Goal: Task Accomplishment & Management: Manage account settings

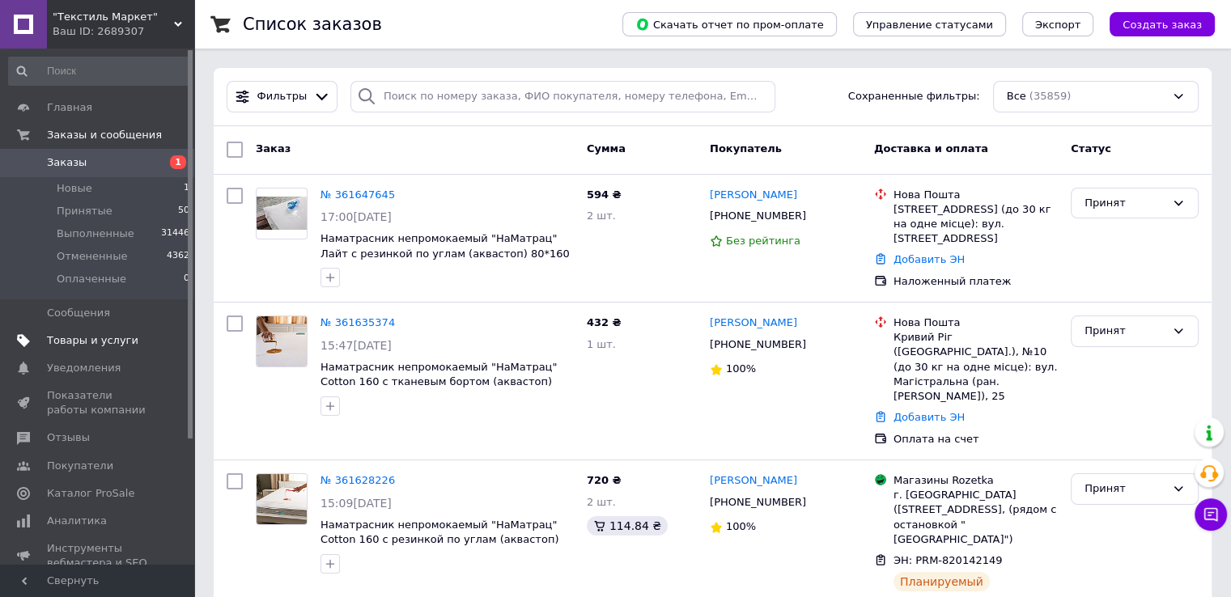
click at [94, 342] on span "Товары и услуги" at bounding box center [92, 340] width 91 height 15
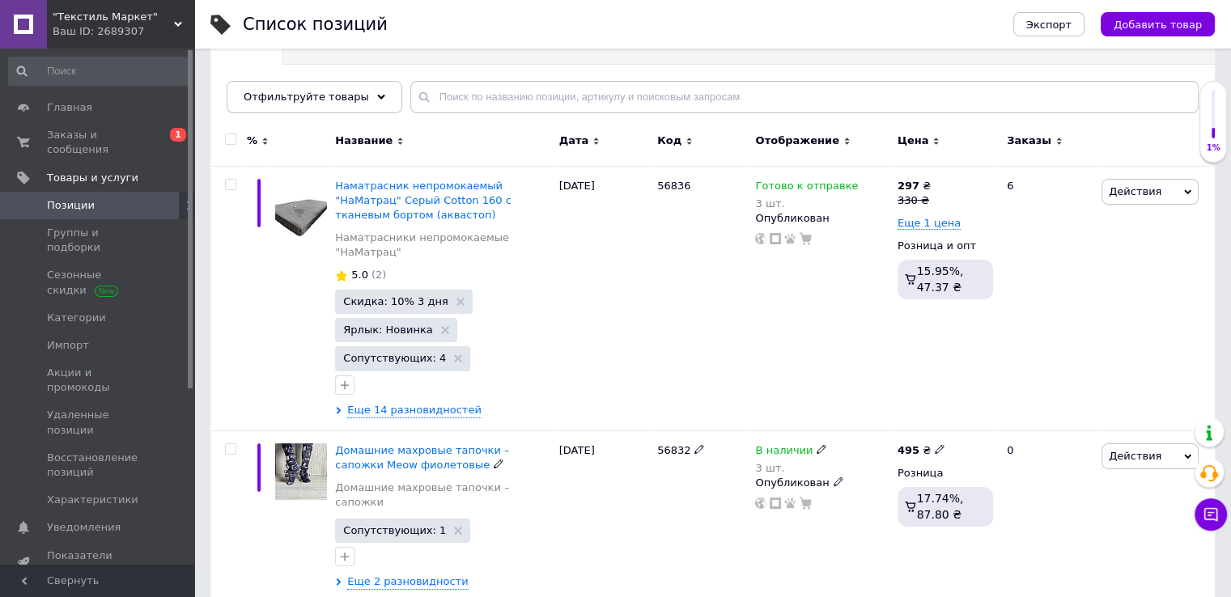
scroll to position [171, 0]
click at [404, 402] on span "Еще 14 разновидностей" at bounding box center [414, 409] width 134 height 15
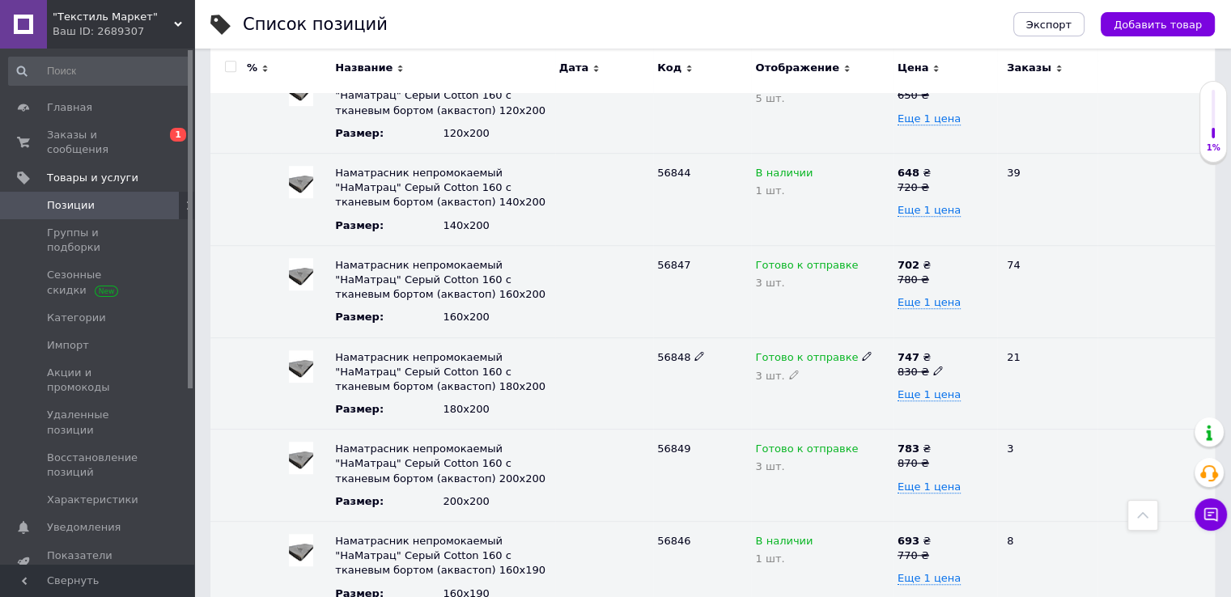
click at [404, 402] on div "Размер :" at bounding box center [389, 409] width 108 height 15
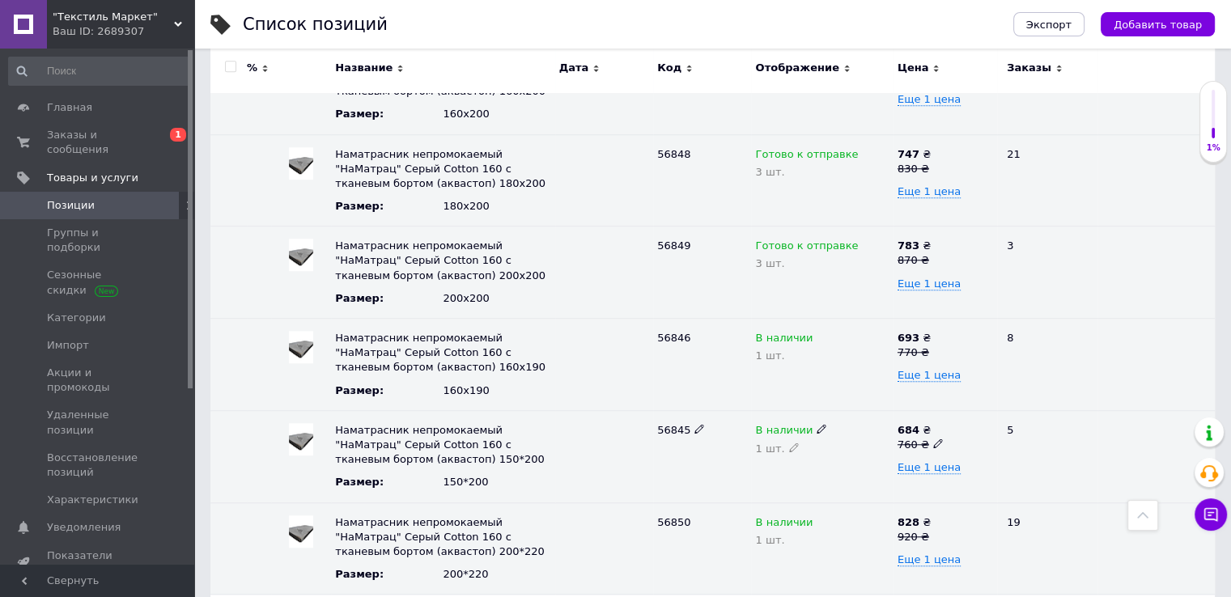
scroll to position [1447, 0]
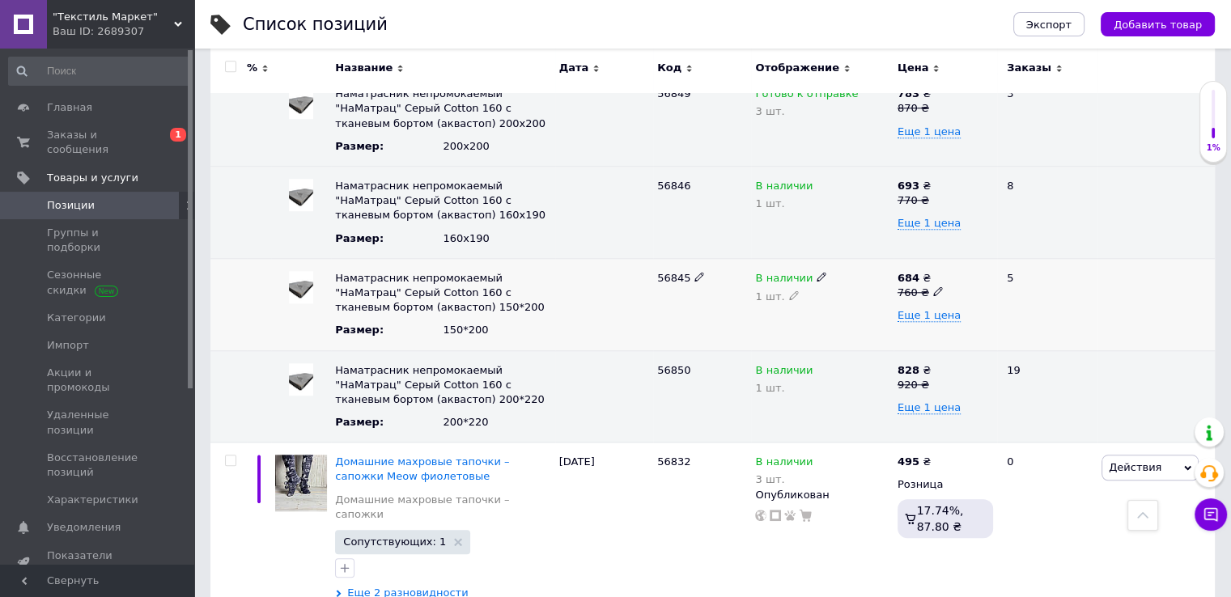
click at [817, 273] on use at bounding box center [821, 277] width 9 height 9
click at [809, 298] on li "Нет в наличии" at bounding box center [818, 309] width 139 height 23
click at [789, 291] on use at bounding box center [793, 295] width 9 height 9
click at [789, 290] on input "1" at bounding box center [822, 306] width 134 height 32
type input "0"
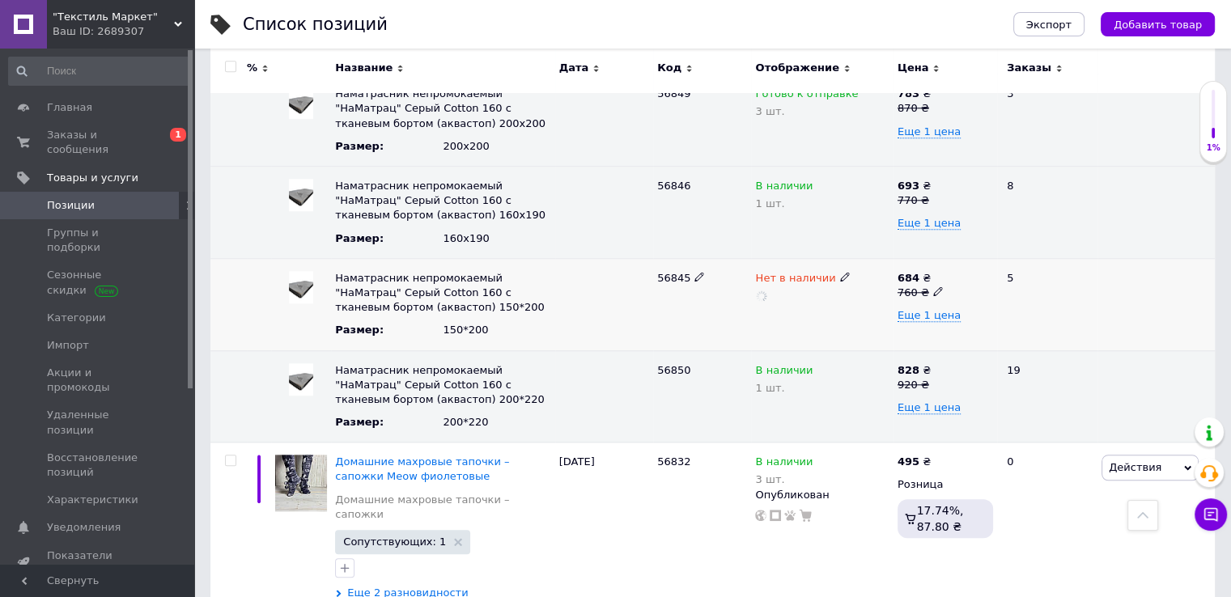
click at [723, 288] on div "56845" at bounding box center [702, 304] width 98 height 92
